Goal: Information Seeking & Learning: Learn about a topic

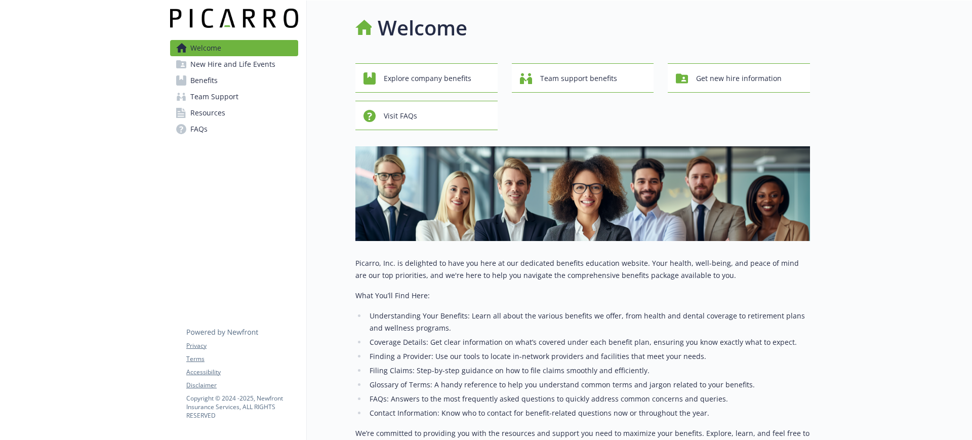
click at [176, 80] on icon at bounding box center [181, 80] width 10 height 10
